Goal: Information Seeking & Learning: Learn about a topic

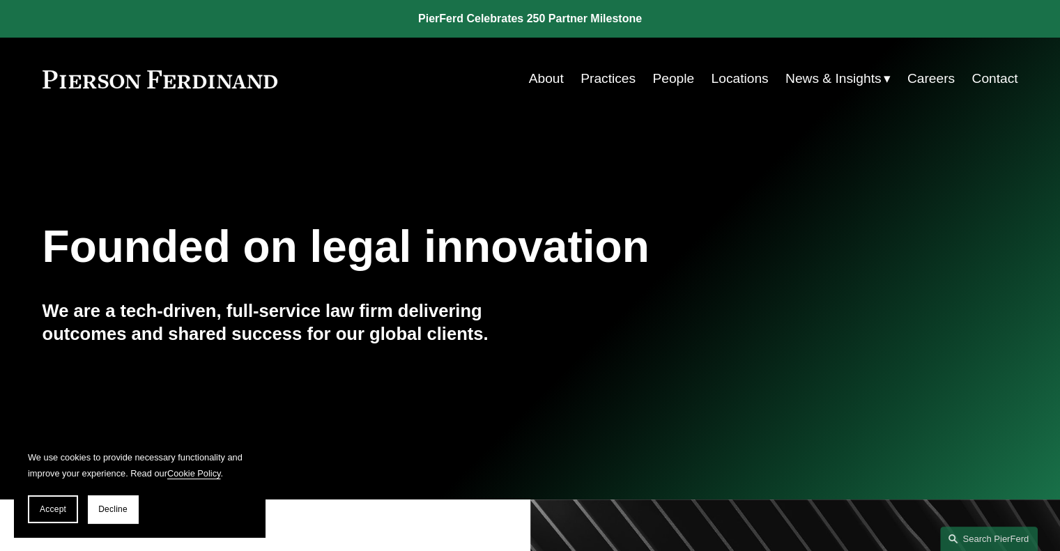
click at [674, 80] on link "People" at bounding box center [674, 79] width 42 height 26
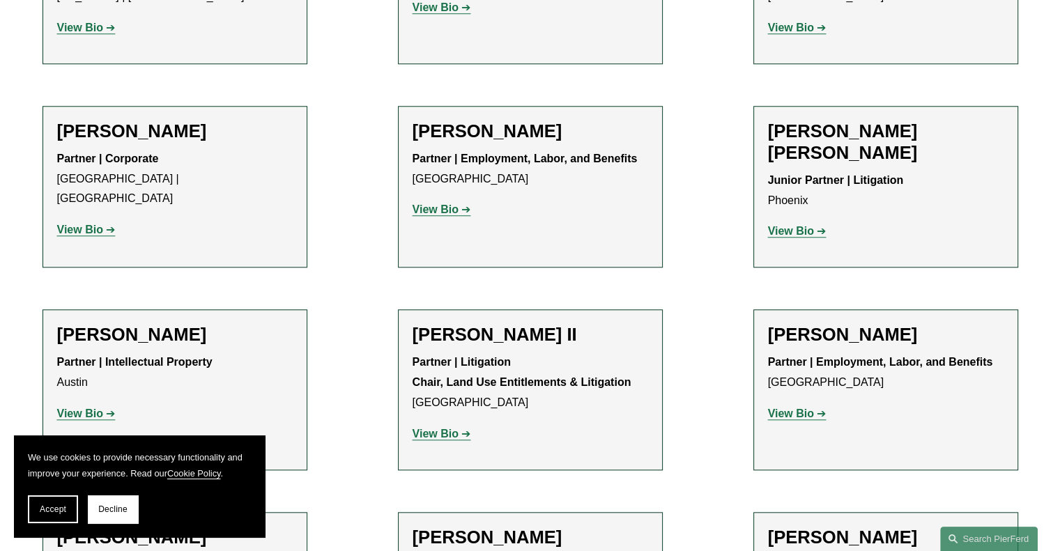
scroll to position [1120, 0]
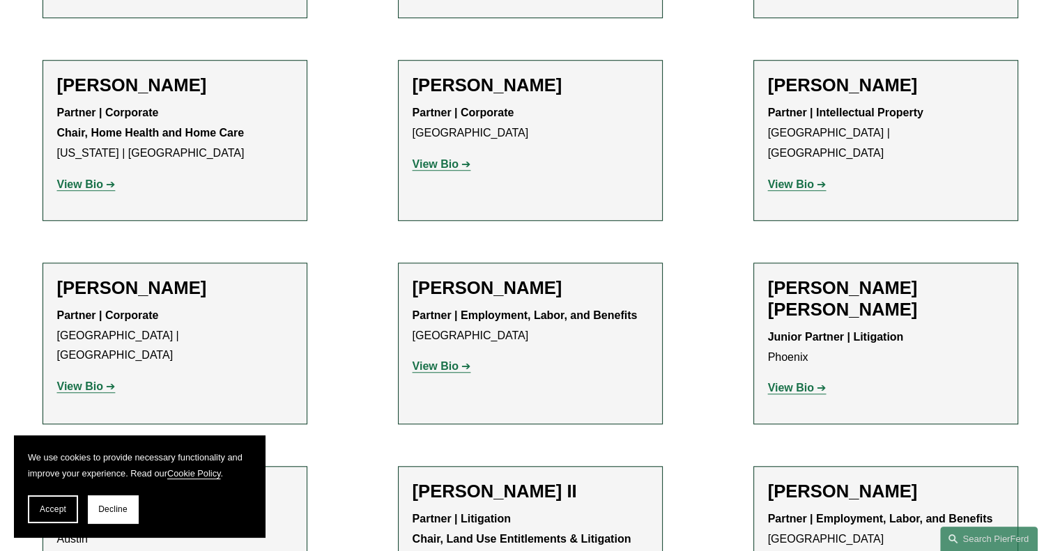
click at [778, 178] on strong "View Bio" at bounding box center [791, 184] width 46 height 12
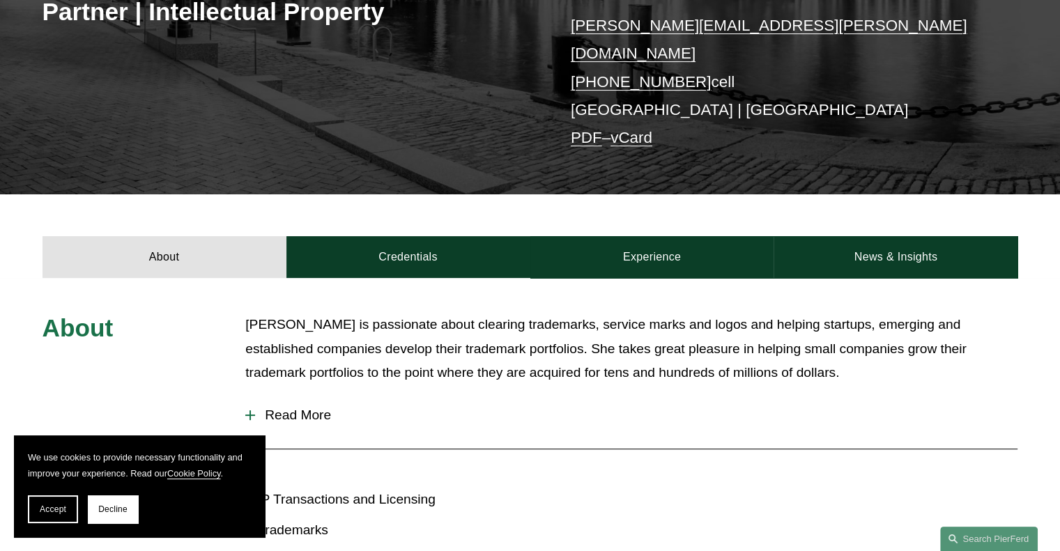
scroll to position [352, 0]
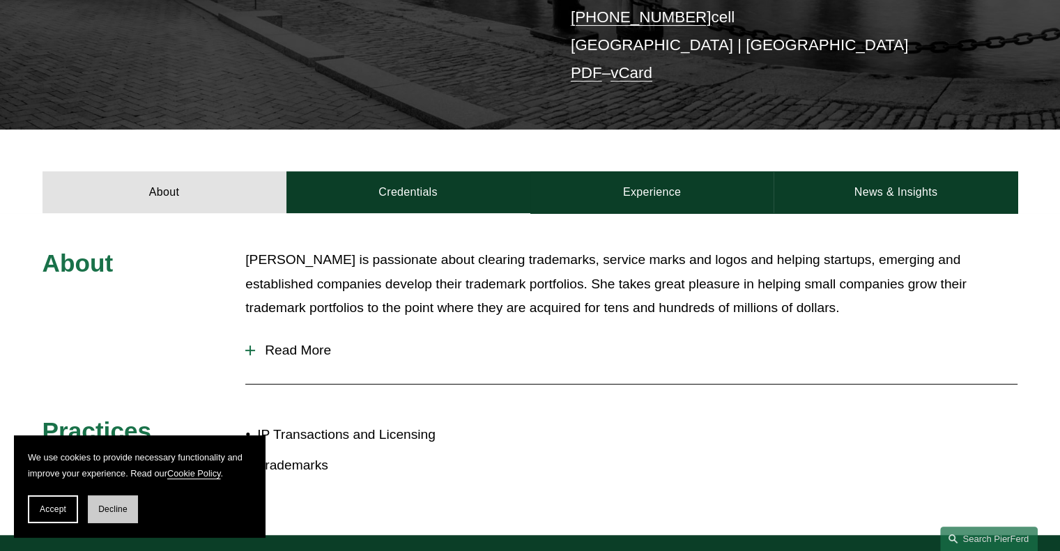
click at [112, 510] on span "Decline" at bounding box center [112, 510] width 29 height 10
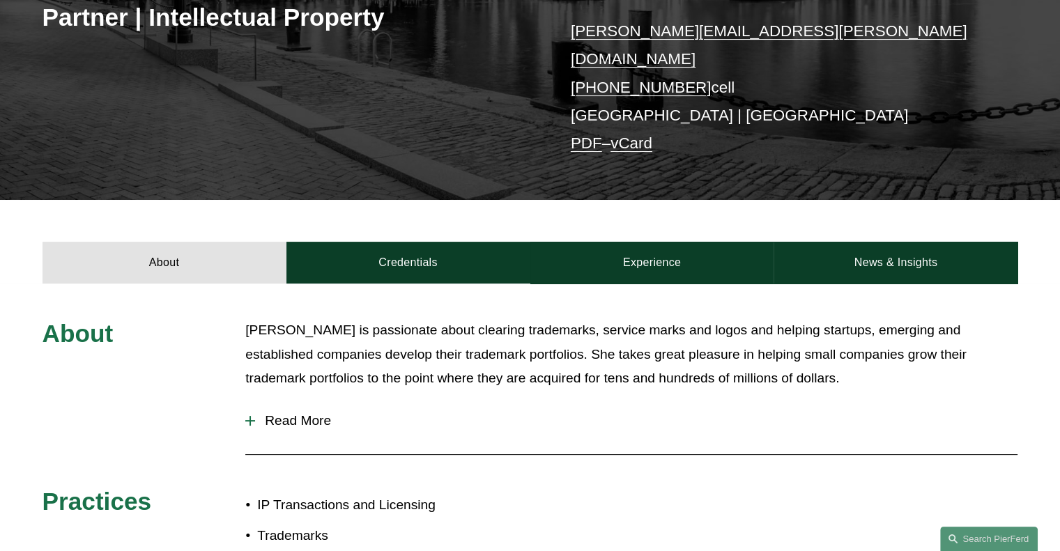
scroll to position [230, 0]
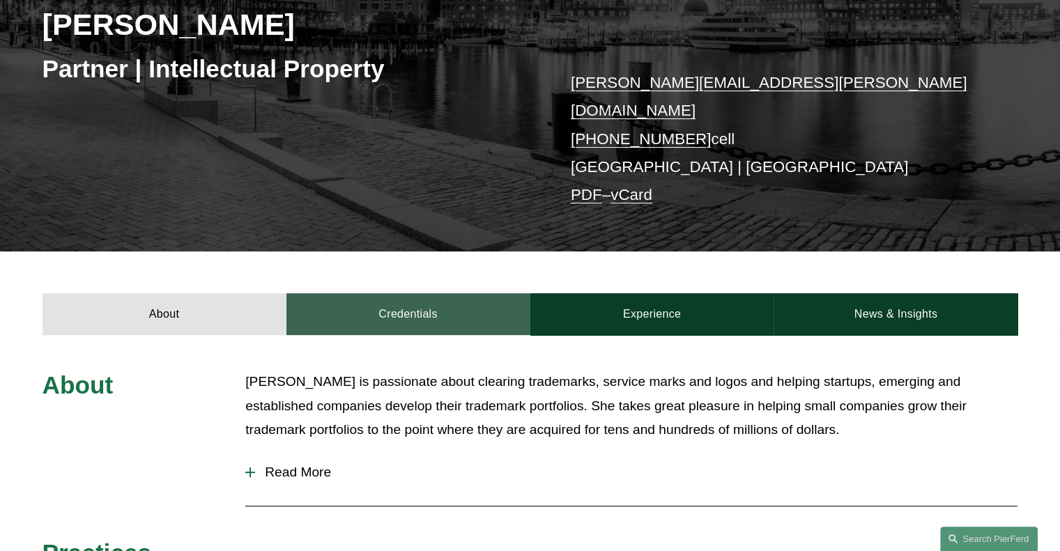
click at [423, 294] on link "Credentials" at bounding box center [409, 315] width 244 height 42
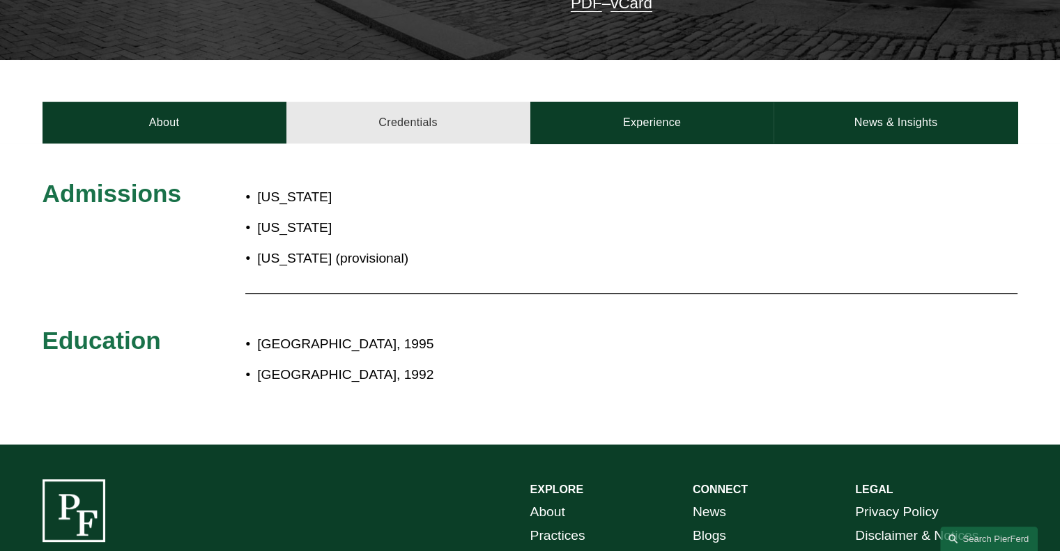
scroll to position [370, 0]
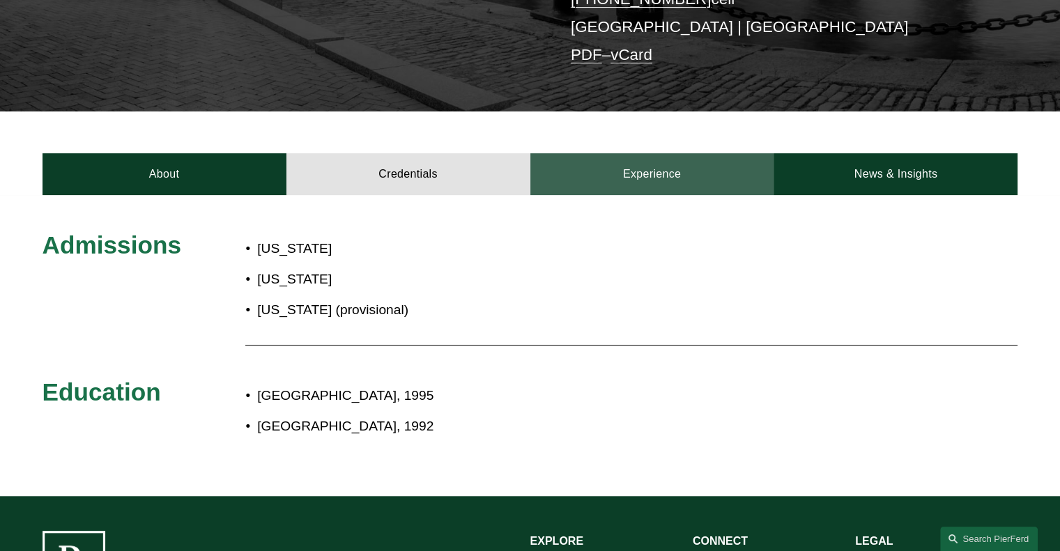
click at [602, 174] on link "Experience" at bounding box center [653, 174] width 244 height 42
